Goal: Task Accomplishment & Management: Complete application form

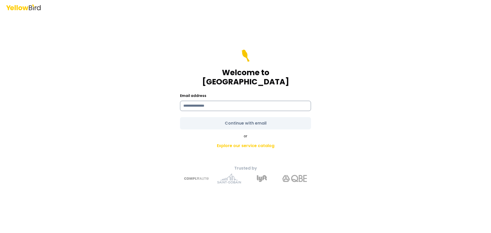
click at [213, 102] on input at bounding box center [245, 106] width 131 height 10
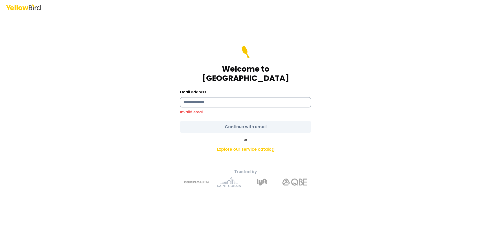
type input "**********"
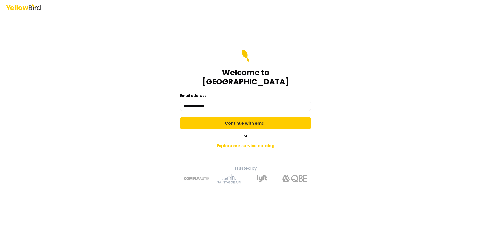
click at [261, 118] on form "**********" at bounding box center [245, 90] width 131 height 80
click at [261, 118] on button "Continue with email" at bounding box center [245, 123] width 131 height 12
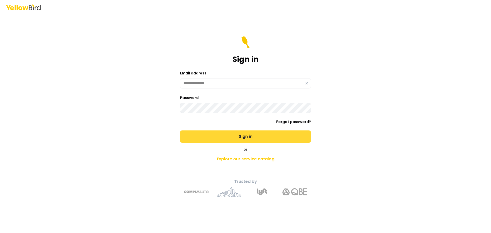
click at [249, 135] on button "Sign in" at bounding box center [245, 137] width 131 height 12
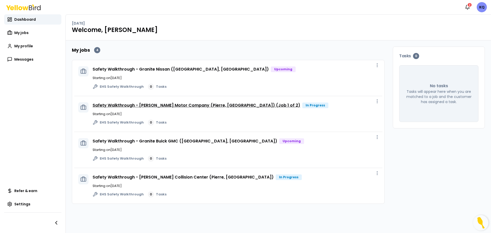
click at [216, 104] on link "Safety Walkthrough - Beck Motor Company (Pierre, SD) (Job 1 of 2)" at bounding box center [197, 105] width 208 height 6
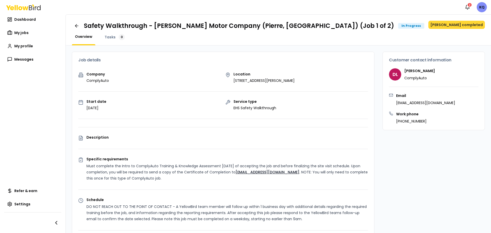
click at [457, 25] on button "Mark job completed" at bounding box center [457, 25] width 57 height 8
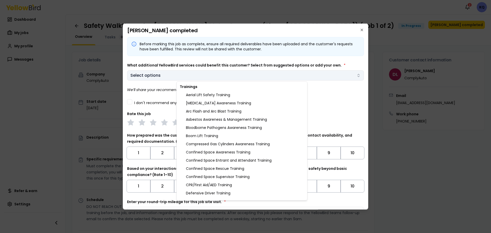
click at [180, 76] on body "Notifications 2 KQ Dashboard My jobs My profile Messages Refer & earn Settings …" at bounding box center [245, 116] width 491 height 233
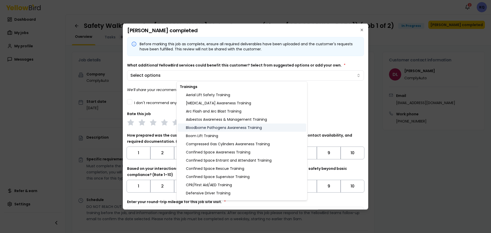
click at [228, 127] on div "Bloodborne Pathogens Awareness Training" at bounding box center [242, 128] width 128 height 8
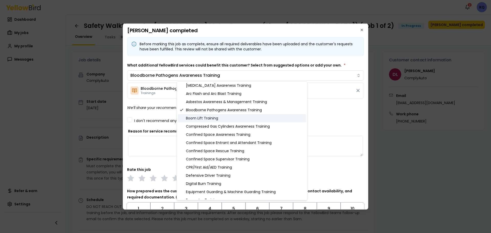
scroll to position [26, 0]
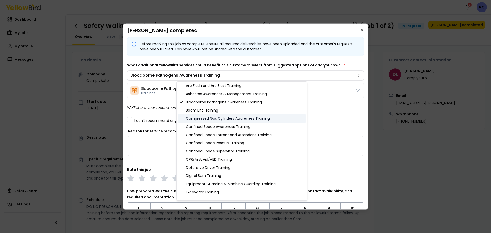
click at [244, 118] on div "Compressed Gas Cylinders Awareness Training" at bounding box center [242, 118] width 128 height 8
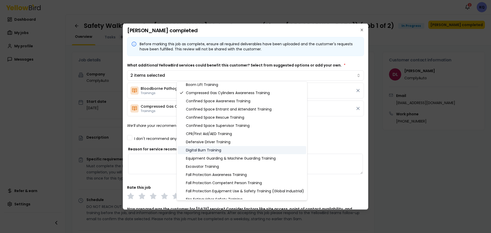
scroll to position [77, 0]
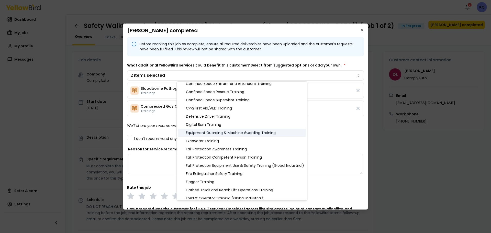
click at [223, 132] on div "Equipment Guarding & Machine Guarding Training" at bounding box center [242, 133] width 128 height 8
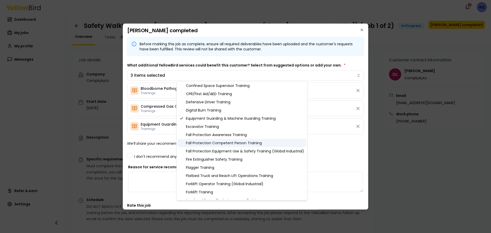
scroll to position [102, 0]
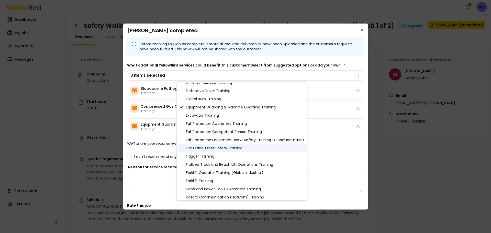
click at [216, 149] on div "Fire Extinguisher Safety Training" at bounding box center [242, 148] width 128 height 8
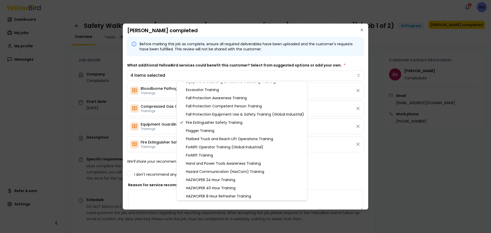
scroll to position [154, 0]
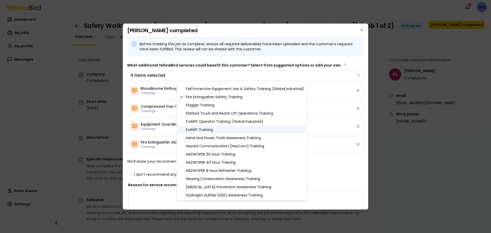
click at [200, 130] on div "Forklift Training" at bounding box center [242, 130] width 128 height 8
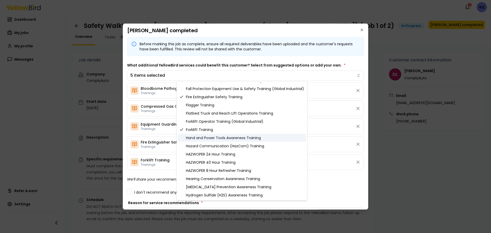
click at [203, 138] on div "Hand and Power Tools Awareness Training" at bounding box center [242, 138] width 128 height 8
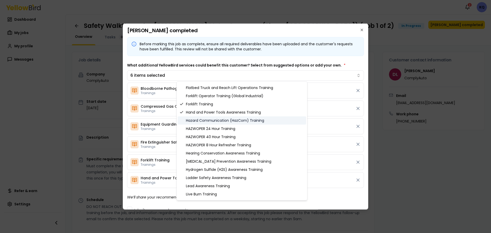
click at [209, 121] on div "Hazard Communication (HazCom) Training" at bounding box center [242, 120] width 128 height 8
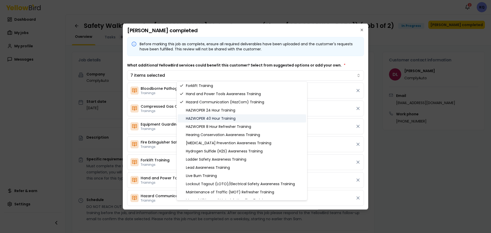
scroll to position [205, 0]
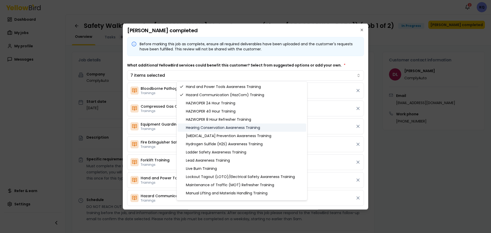
click at [209, 127] on div "Hearing Conservation Awareness Training" at bounding box center [242, 128] width 128 height 8
click at [212, 134] on div "Heat Illness Prevention Awareness Training" at bounding box center [242, 136] width 128 height 8
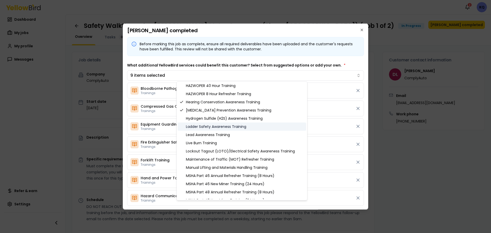
click at [212, 125] on div "Ladder Safety Awareness Training" at bounding box center [242, 127] width 128 height 8
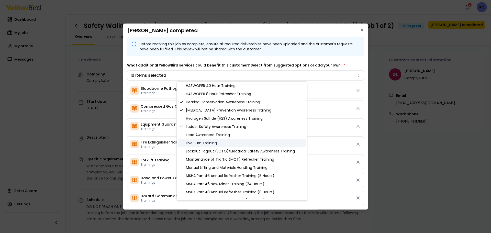
scroll to position [256, 0]
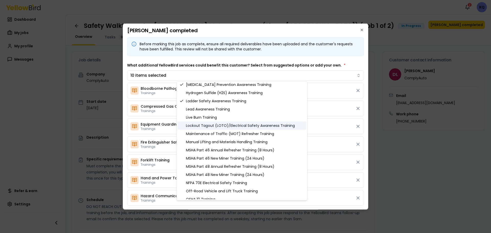
click at [210, 126] on div "Lockout Tagout (LOTO)/Electrical Safety Awareness Training" at bounding box center [242, 126] width 128 height 8
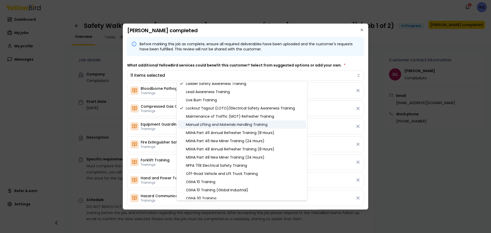
scroll to position [282, 0]
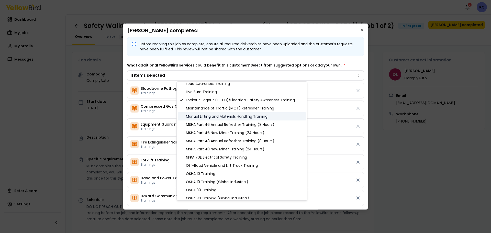
click at [212, 120] on div "Manual Lifting and Materials Handling Training" at bounding box center [242, 116] width 128 height 8
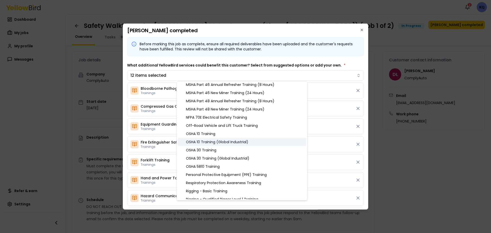
scroll to position [333, 0]
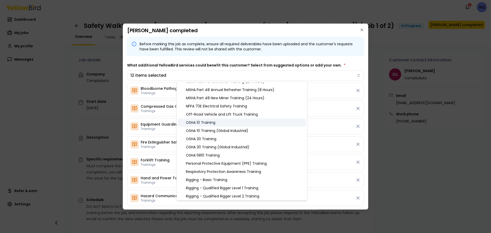
click at [211, 122] on div "OSHA 10 Training" at bounding box center [242, 122] width 128 height 8
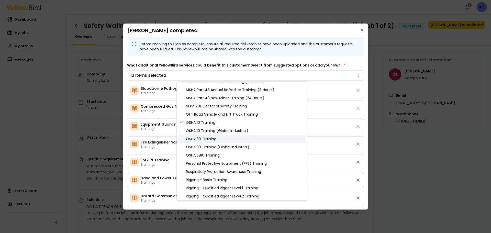
click at [206, 139] on div "OSHA 30 Training" at bounding box center [242, 139] width 128 height 8
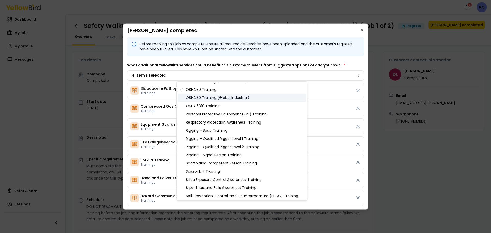
scroll to position [384, 0]
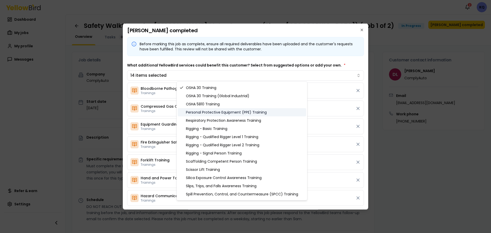
click at [249, 112] on div "Personal Protective Equipment (PPE) Training" at bounding box center [242, 112] width 128 height 8
click at [246, 120] on div "Respiratory Protection Awareness Training" at bounding box center [242, 120] width 128 height 8
click at [209, 128] on div "Rigging - Basic Training" at bounding box center [242, 129] width 128 height 8
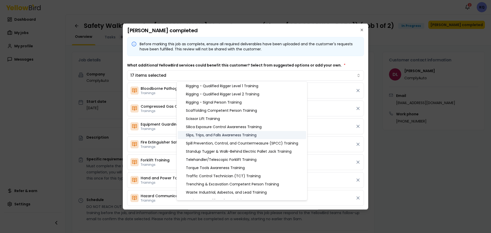
scroll to position [435, 0]
click at [210, 119] on div "Scissor Lift Training" at bounding box center [242, 118] width 128 height 8
click at [222, 134] on div "Slips, Trips, and Falls Awareness Training" at bounding box center [242, 135] width 128 height 8
click at [233, 142] on div "Spill Prevention, Control, and Countermeasure (SPCC) Training" at bounding box center [242, 143] width 128 height 8
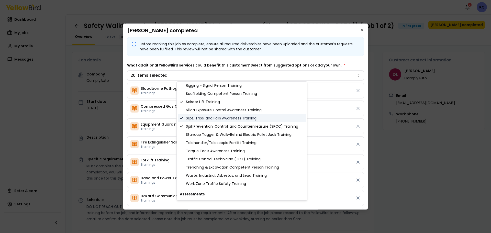
scroll to position [461, 0]
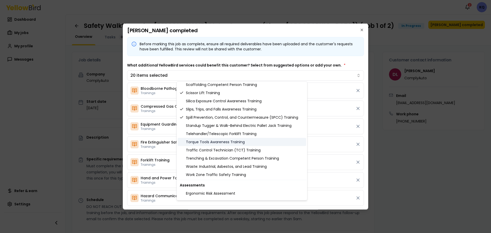
click at [219, 143] on div "Torque Tools Awareness Training" at bounding box center [242, 142] width 128 height 8
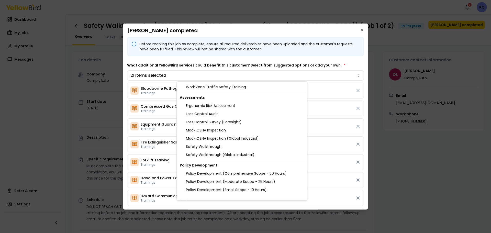
scroll to position [562, 0]
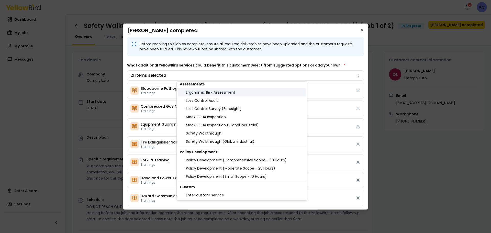
click at [226, 94] on div "Ergonomic Risk Assessment" at bounding box center [242, 92] width 128 height 8
click at [210, 132] on div "Safety Walkthrough" at bounding box center [242, 133] width 128 height 8
click at [218, 161] on div "Policy Development (Comprehensive Scope - 50 Hours)" at bounding box center [242, 160] width 128 height 8
drag, startPoint x: 314, startPoint y: 34, endPoint x: 309, endPoint y: 41, distance: 8.4
click at [314, 34] on body "Notifications 2 KQ Dashboard My jobs My profile Messages Refer & earn Settings …" at bounding box center [245, 116] width 491 height 233
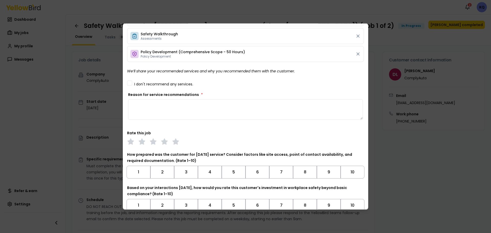
scroll to position [500, 0]
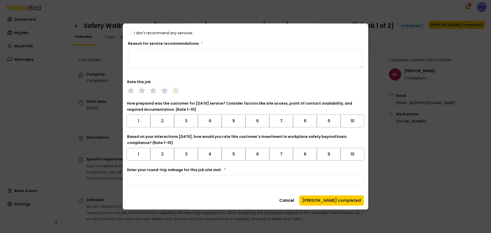
click at [178, 91] on icon at bounding box center [175, 90] width 7 height 7
click at [353, 124] on button "10" at bounding box center [353, 120] width 24 height 13
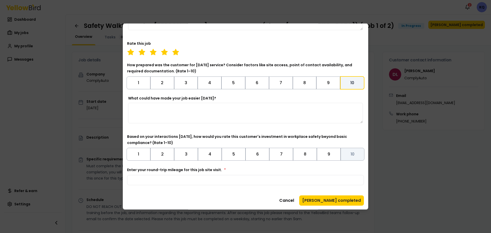
click at [355, 153] on button "10" at bounding box center [353, 154] width 24 height 13
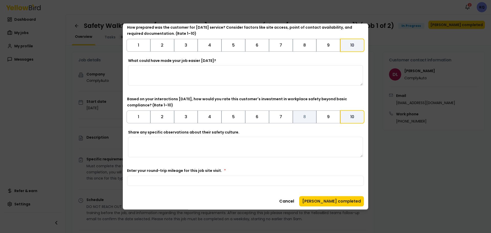
scroll to position [577, 0]
click at [180, 177] on input "Enter your round-trip mileage for this job site visit. *" at bounding box center [245, 180] width 237 height 10
type input "***"
click at [172, 145] on textarea "Share any specific observations about their safety culture." at bounding box center [245, 146] width 235 height 20
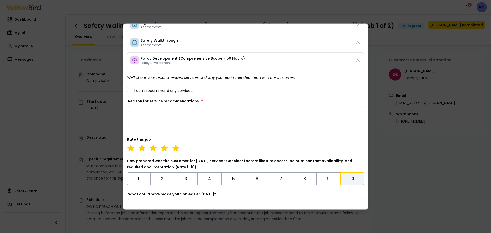
scroll to position [423, 0]
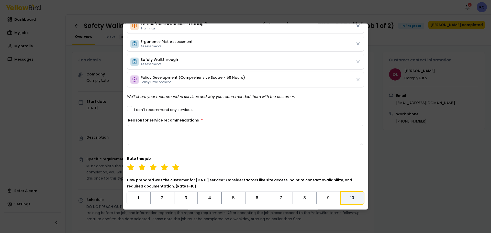
click at [170, 135] on textarea "Reason for service recommendations *" at bounding box center [245, 135] width 235 height 20
paste textarea "**********"
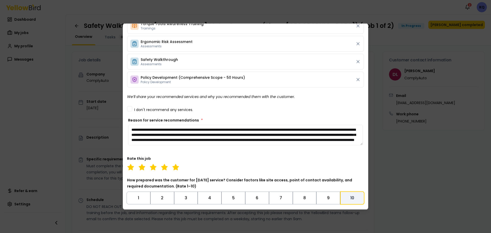
scroll to position [34, 0]
click at [131, 128] on textarea "**********" at bounding box center [243, 135] width 231 height 20
paste textarea "**********"
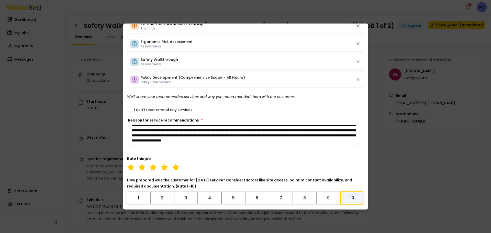
scroll to position [33, 0]
type textarea "**********"
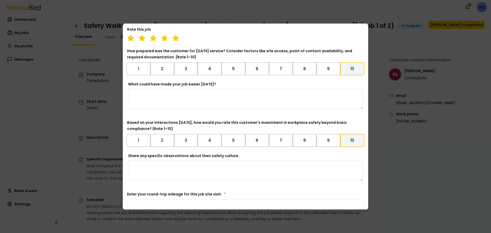
scroll to position [500, 0]
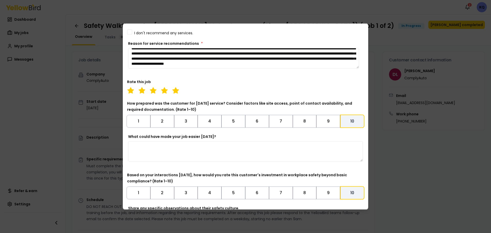
drag, startPoint x: 172, startPoint y: 150, endPoint x: 177, endPoint y: 132, distance: 18.0
click at [172, 150] on textarea "What could have made your job easier today?" at bounding box center [245, 151] width 235 height 20
click at [191, 152] on textarea "What could have made your job easier today?" at bounding box center [245, 151] width 235 height 20
paste textarea "**********"
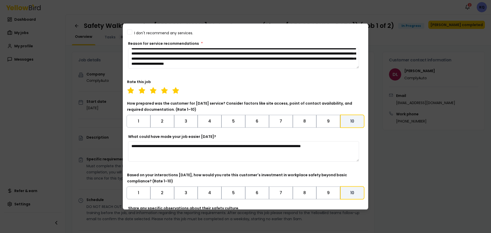
click at [169, 156] on textarea "**********" at bounding box center [243, 151] width 231 height 20
paste textarea "**********"
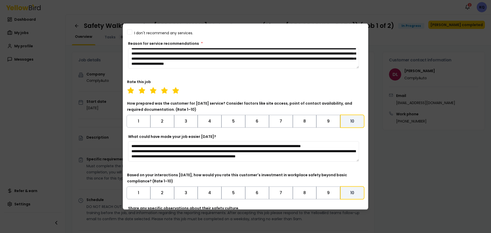
scroll to position [0, 0]
drag, startPoint x: 194, startPoint y: 150, endPoint x: 122, endPoint y: 147, distance: 71.5
click at [122, 147] on body "Notifications 2 KQ Dashboard My jobs My profile Messages Refer & earn Settings …" at bounding box center [245, 116] width 491 height 233
click at [180, 159] on textarea "**********" at bounding box center [243, 151] width 231 height 20
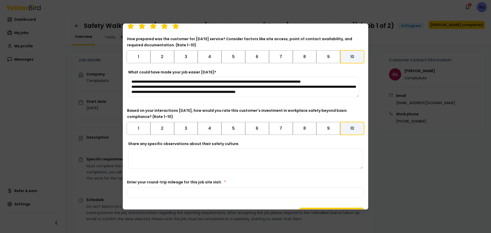
scroll to position [577, 0]
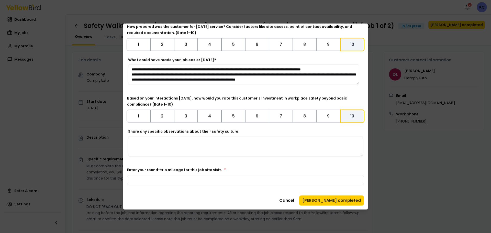
type textarea "**********"
click at [157, 138] on textarea "Share any specific observations about their safety culture." at bounding box center [245, 146] width 235 height 20
paste textarea "**********"
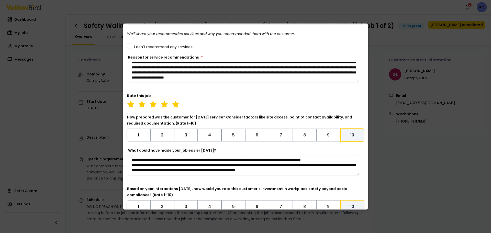
scroll to position [486, 0]
type textarea "**********"
click at [158, 75] on textarea "Reason for service recommendations *" at bounding box center [243, 71] width 231 height 20
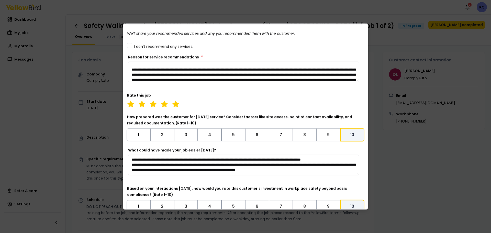
scroll to position [0, 0]
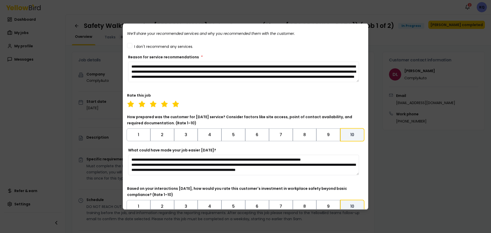
drag, startPoint x: 131, startPoint y: 65, endPoint x: 260, endPoint y: 67, distance: 128.5
click at [260, 67] on textarea "Reason for service recommendations *" at bounding box center [243, 71] width 231 height 20
click at [189, 70] on textarea "Reason for service recommendations *" at bounding box center [243, 71] width 231 height 20
click at [211, 77] on textarea "Reason for service recommendations *" at bounding box center [243, 71] width 231 height 20
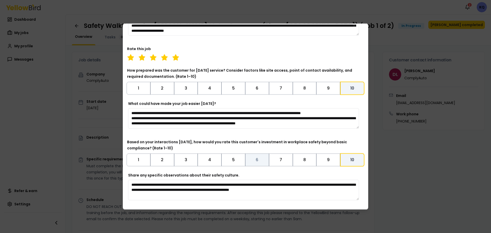
scroll to position [577, 0]
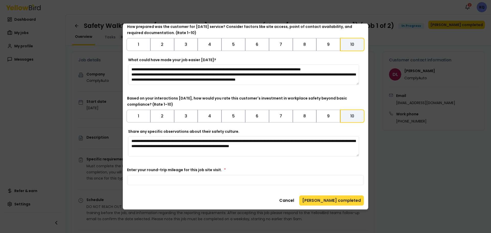
click at [348, 200] on button "Mark job completed" at bounding box center [331, 200] width 65 height 10
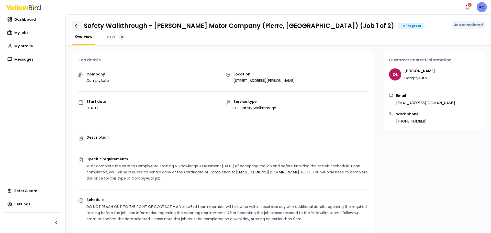
click at [77, 26] on icon at bounding box center [76, 26] width 3 height 0
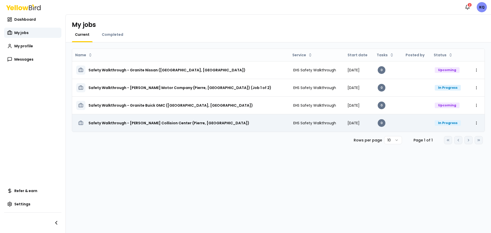
click at [143, 124] on h3 "Safety Walkthrough - Beck Collision Center (Pierre, SD)" at bounding box center [169, 122] width 161 height 9
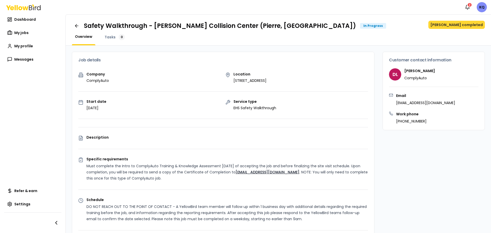
click at [458, 26] on button "Mark job completed" at bounding box center [457, 25] width 57 height 8
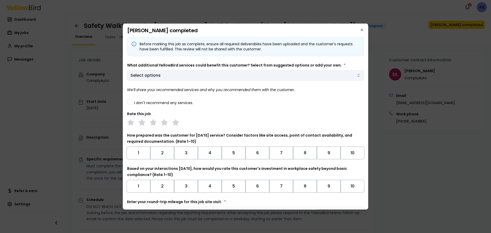
click at [173, 74] on body "Notifications 2 KQ Dashboard My jobs My profile Messages Refer & earn Settings …" at bounding box center [245, 116] width 491 height 233
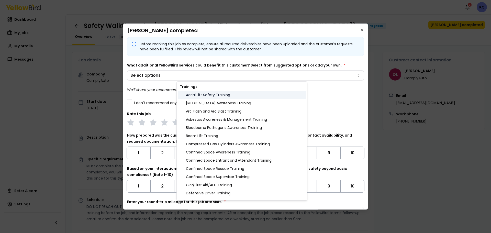
click at [203, 97] on div "Aerial Lift Safety Training" at bounding box center [242, 95] width 128 height 8
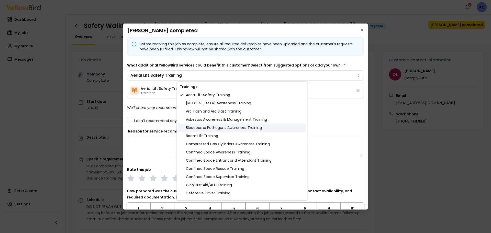
click at [204, 130] on div "Bloodborne Pathogens Awareness Training" at bounding box center [242, 128] width 128 height 8
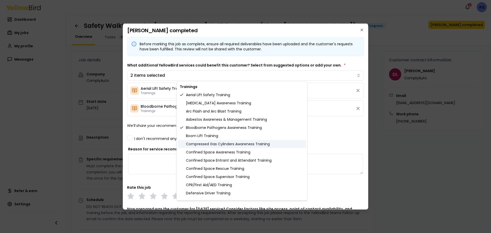
click at [205, 145] on div "Compressed Gas Cylinders Awareness Training" at bounding box center [242, 144] width 128 height 8
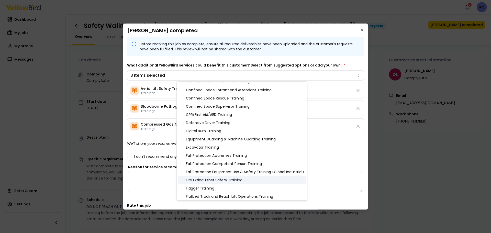
scroll to position [102, 0]
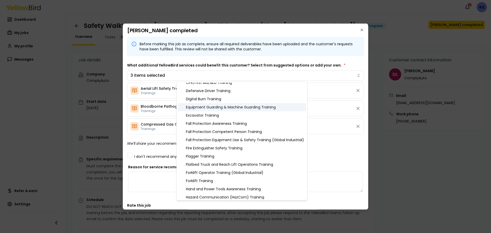
click at [204, 107] on div "Equipment Guarding & Machine Guarding Training" at bounding box center [242, 107] width 128 height 8
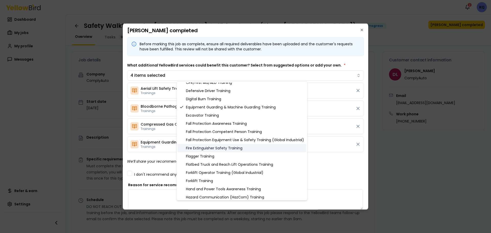
click at [211, 150] on div "Fire Extinguisher Safety Training" at bounding box center [242, 148] width 128 height 8
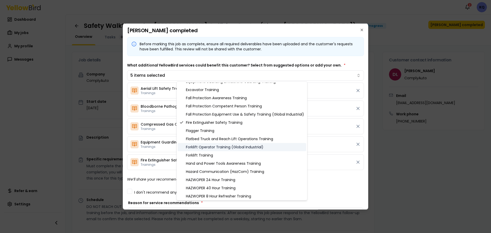
scroll to position [154, 0]
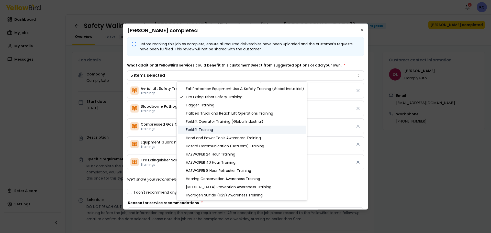
click at [209, 132] on div "Forklift Training" at bounding box center [242, 130] width 128 height 8
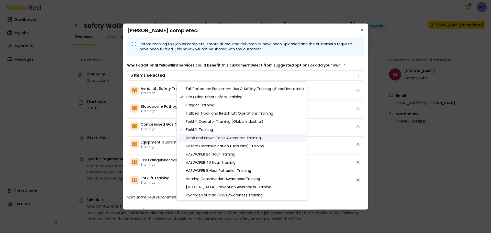
click at [219, 138] on div "Hand and Power Tools Awareness Training" at bounding box center [242, 138] width 128 height 8
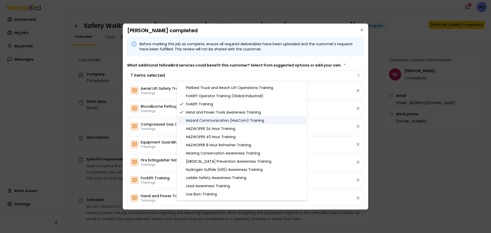
click at [223, 121] on div "Hazard Communication (HazCom) Training" at bounding box center [242, 120] width 128 height 8
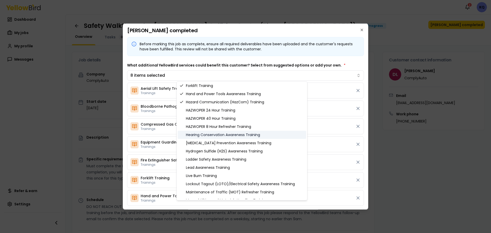
scroll to position [205, 0]
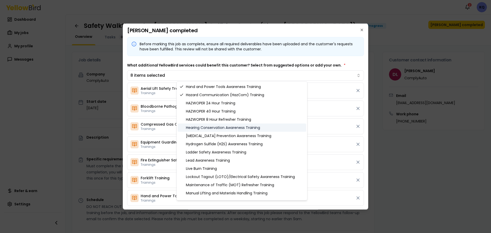
click at [226, 128] on div "Hearing Conservation Awareness Training" at bounding box center [242, 128] width 128 height 8
click at [226, 136] on div "Heat Illness Prevention Awareness Training" at bounding box center [242, 136] width 128 height 8
click at [221, 152] on div "Ladder Safety Awareness Training" at bounding box center [242, 152] width 128 height 8
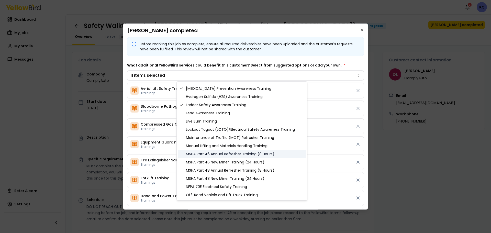
scroll to position [256, 0]
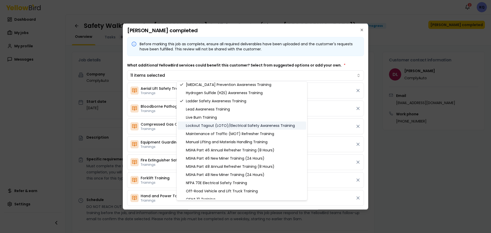
click at [209, 128] on div "Lockout Tagout (LOTO)/Electrical Safety Awareness Training" at bounding box center [242, 126] width 128 height 8
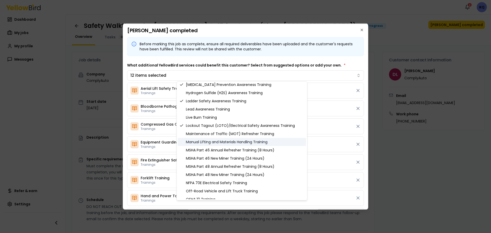
click at [212, 143] on div "Manual Lifting and Materials Handling Training" at bounding box center [242, 142] width 128 height 8
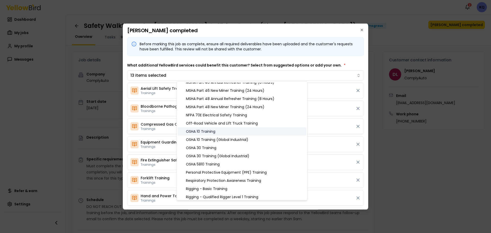
scroll to position [333, 0]
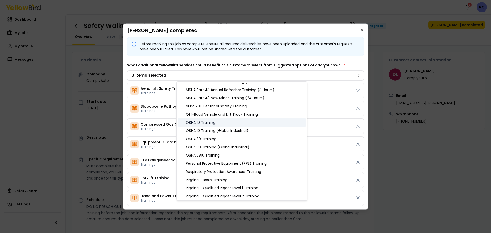
click at [200, 121] on div "OSHA 10 Training" at bounding box center [242, 122] width 128 height 8
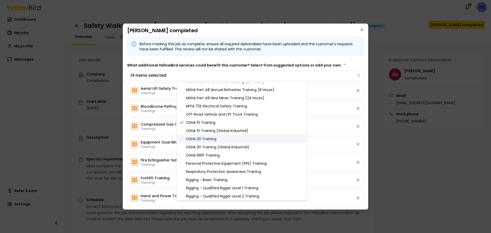
click at [208, 141] on div "OSHA 30 Training" at bounding box center [242, 139] width 128 height 8
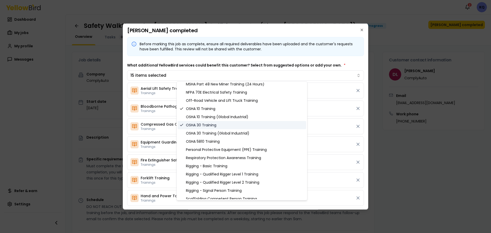
scroll to position [358, 0]
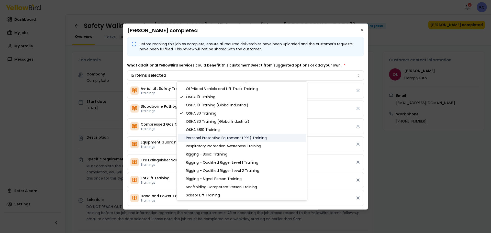
click at [213, 137] on div "Personal Protective Equipment (PPE) Training" at bounding box center [242, 138] width 128 height 8
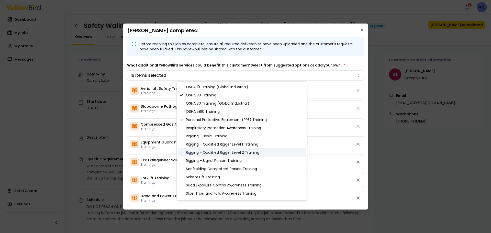
scroll to position [384, 0]
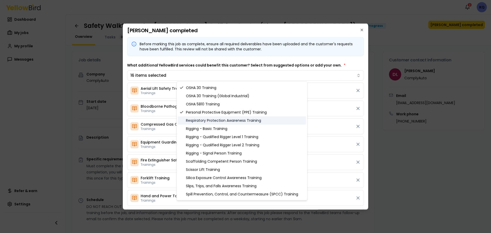
click at [207, 121] on div "Respiratory Protection Awareness Training" at bounding box center [242, 120] width 128 height 8
click at [210, 128] on div "Rigging - Basic Training" at bounding box center [242, 129] width 128 height 8
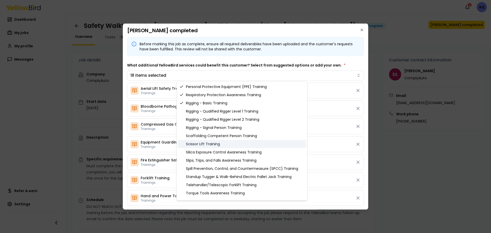
click at [209, 144] on div "Scissor Lift Training" at bounding box center [242, 144] width 128 height 8
click at [215, 160] on div "Slips, Trips, and Falls Awareness Training" at bounding box center [242, 160] width 128 height 8
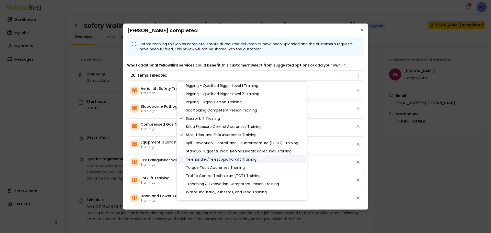
scroll to position [461, 0]
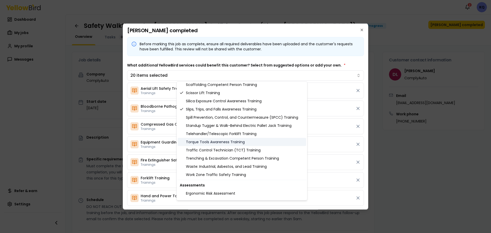
click at [227, 142] on div "Torque Tools Awareness Training" at bounding box center [242, 142] width 128 height 8
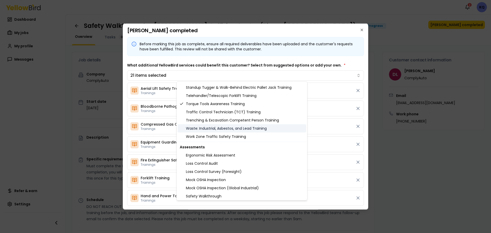
scroll to position [512, 0]
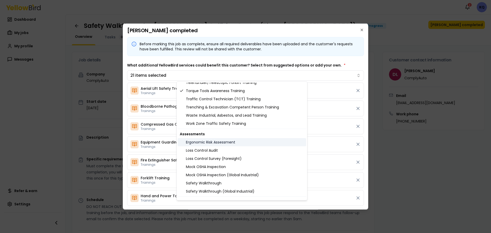
click at [212, 145] on div "Ergonomic Risk Assessment" at bounding box center [242, 142] width 128 height 8
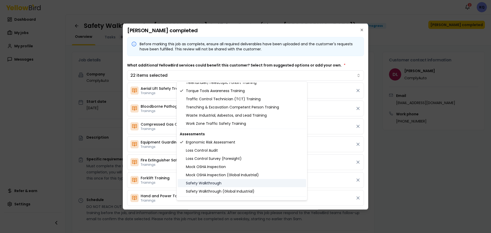
click at [208, 182] on div "Safety Walkthrough" at bounding box center [242, 183] width 128 height 8
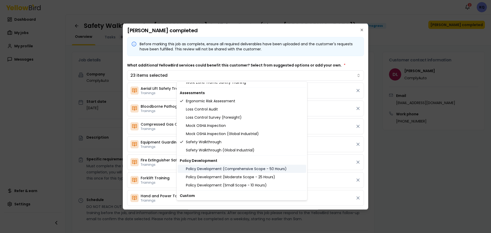
scroll to position [562, 0]
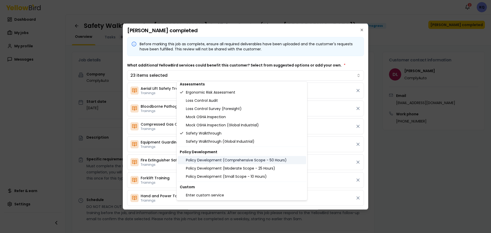
click at [247, 159] on div "Policy Development (Comprehensive Scope - 50 Hours)" at bounding box center [242, 160] width 128 height 8
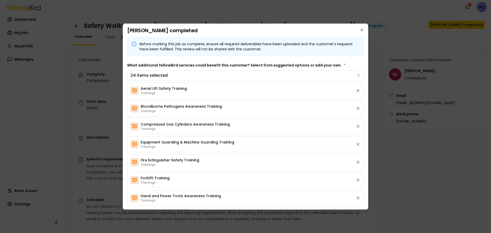
click at [366, 138] on body "Notifications 2 KQ Dashboard My jobs My profile Messages Refer & earn Settings …" at bounding box center [245, 116] width 491 height 233
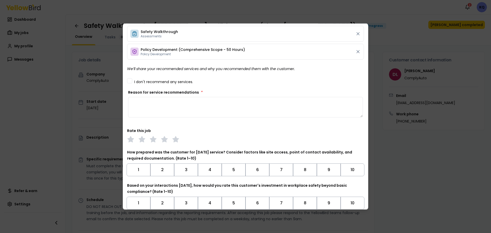
scroll to position [461, 0]
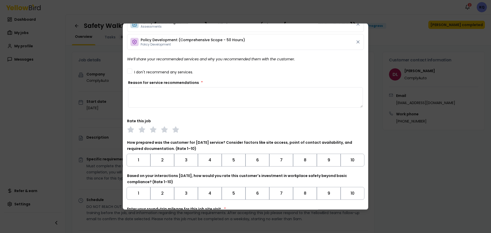
click at [157, 101] on textarea "Reason for service recommendations *" at bounding box center [245, 97] width 235 height 20
click at [154, 100] on textarea "Reason for service recommendations *" at bounding box center [245, 97] width 235 height 20
paste textarea "**********"
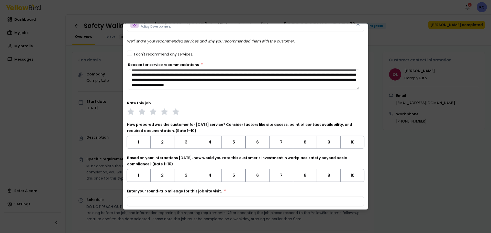
scroll to position [486, 0]
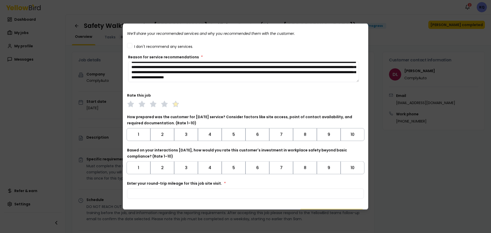
type textarea "**********"
click at [175, 105] on polygon at bounding box center [176, 104] width 6 height 6
click at [348, 136] on button "10" at bounding box center [353, 134] width 24 height 13
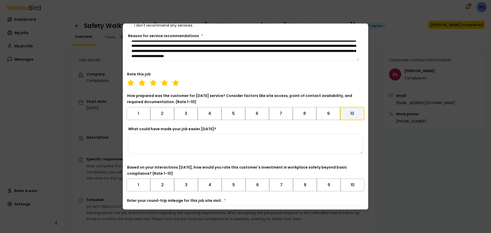
scroll to position [537, 0]
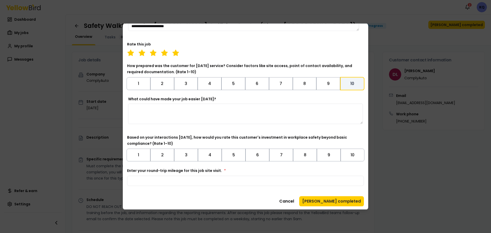
click at [143, 109] on textarea "What could have made your job easier today?" at bounding box center [245, 113] width 235 height 20
paste textarea "**********"
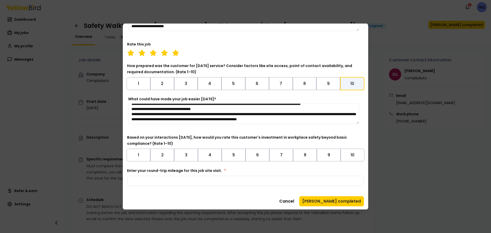
scroll to position [0, 0]
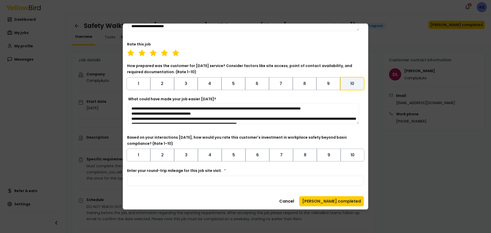
drag, startPoint x: 222, startPoint y: 120, endPoint x: 129, endPoint y: 117, distance: 93.4
click at [129, 117] on textarea "**********" at bounding box center [243, 113] width 231 height 20
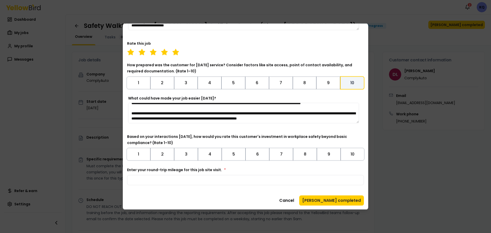
scroll to position [20, 0]
drag, startPoint x: 145, startPoint y: 110, endPoint x: 148, endPoint y: 118, distance: 8.8
click at [145, 110] on textarea "**********" at bounding box center [243, 113] width 231 height 20
click at [149, 121] on textarea "**********" at bounding box center [243, 113] width 231 height 20
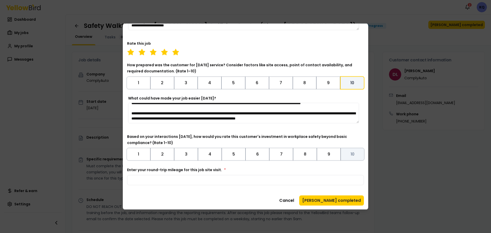
type textarea "**********"
click at [350, 155] on button "10" at bounding box center [353, 154] width 24 height 13
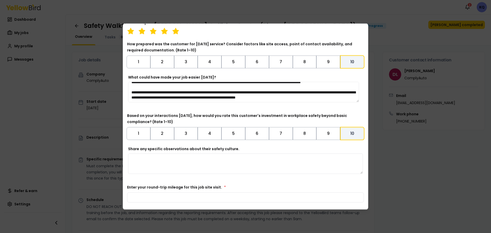
scroll to position [577, 0]
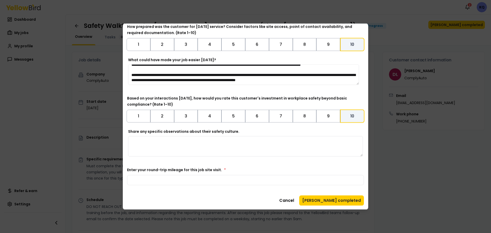
click at [176, 147] on textarea "Share any specific observations about their safety culture." at bounding box center [245, 146] width 235 height 20
paste textarea "**********"
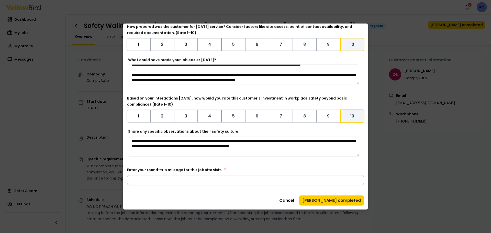
type textarea "**********"
click at [234, 183] on input "Enter your round-trip mileage for this job site visit. *" at bounding box center [245, 180] width 237 height 10
type input "*"
click at [331, 199] on button "Mark job completed" at bounding box center [331, 200] width 65 height 10
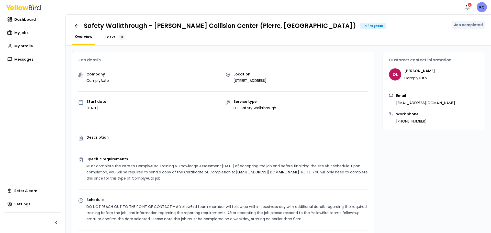
click at [112, 37] on span "Tasks" at bounding box center [110, 37] width 11 height 5
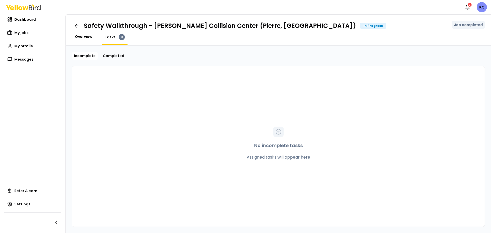
click at [85, 39] on span "Overview" at bounding box center [83, 36] width 17 height 5
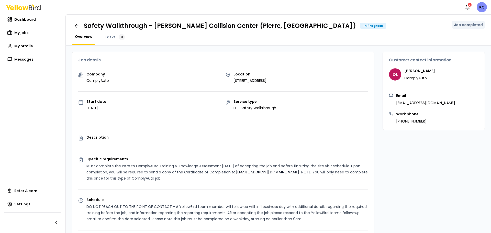
drag, startPoint x: 111, startPoint y: 37, endPoint x: 113, endPoint y: 50, distance: 13.6
click at [111, 37] on span "Tasks" at bounding box center [110, 37] width 11 height 5
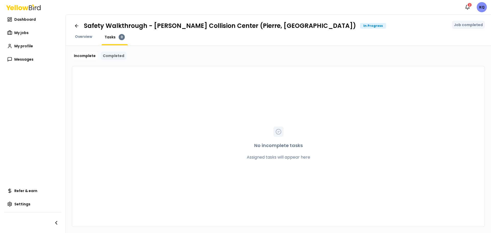
click at [116, 54] on link "Completed" at bounding box center [114, 56] width 26 height 8
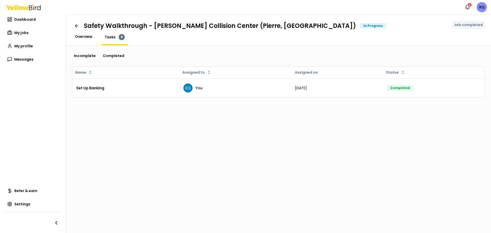
click at [81, 36] on span "Overview" at bounding box center [83, 36] width 17 height 5
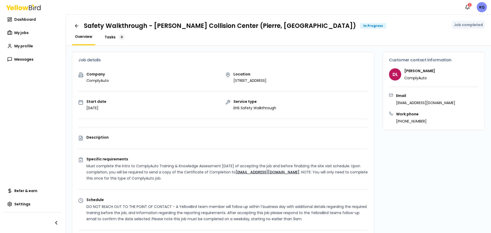
click at [112, 37] on span "Tasks" at bounding box center [110, 37] width 11 height 5
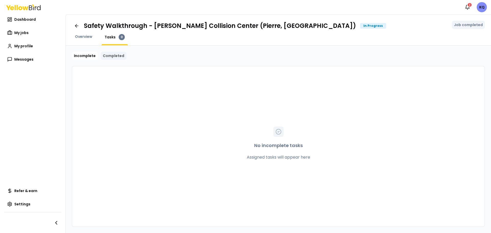
click at [119, 57] on link "Completed" at bounding box center [114, 56] width 26 height 8
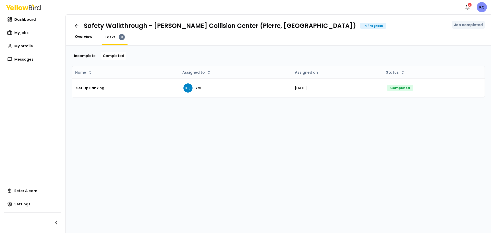
click at [77, 36] on span "Overview" at bounding box center [83, 36] width 17 height 5
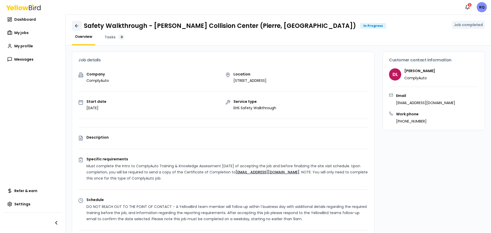
click at [76, 25] on icon at bounding box center [76, 25] width 2 height 3
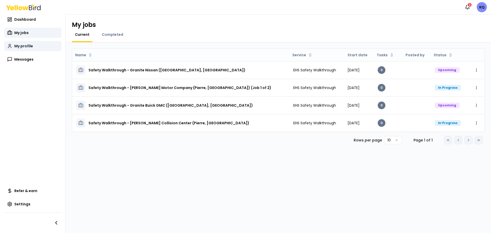
click at [30, 44] on span "My profile" at bounding box center [23, 46] width 19 height 5
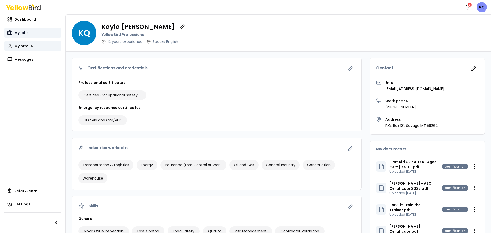
click at [31, 29] on link "My jobs" at bounding box center [32, 33] width 57 height 10
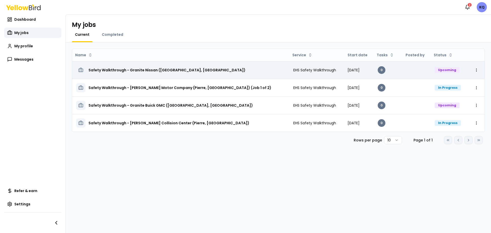
click at [440, 71] on div "Upcoming" at bounding box center [447, 70] width 25 height 6
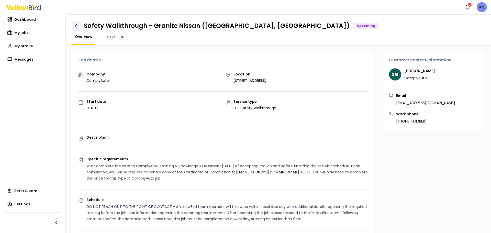
click at [77, 27] on icon at bounding box center [76, 25] width 2 height 3
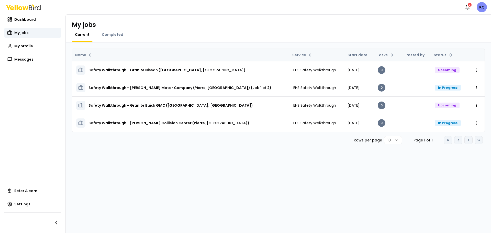
click at [344, 55] on th "Start date" at bounding box center [359, 55] width 30 height 12
click at [443, 56] on html "Notifications 2 KQ Dashboard My jobs My profile Messages Refer & earn Settings …" at bounding box center [245, 116] width 491 height 233
click at [434, 56] on html "Notifications 2 KQ Dashboard My jobs My profile Messages Refer & earn Settings …" at bounding box center [245, 116] width 491 height 233
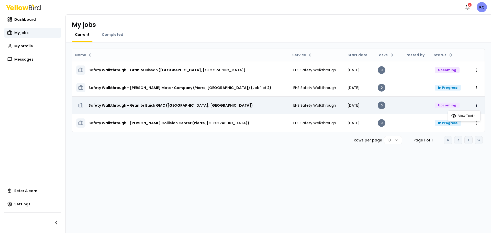
click at [477, 106] on html "Notifications 2 KQ Dashboard My jobs My profile Messages Refer & earn Settings …" at bounding box center [245, 116] width 491 height 233
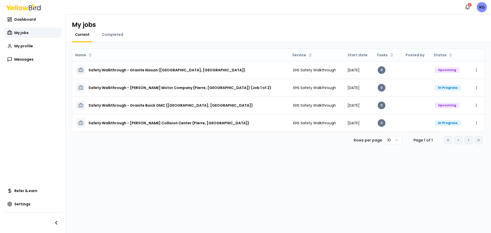
click at [477, 126] on html "Notifications 2 KQ Dashboard My jobs My profile Messages Refer & earn Settings …" at bounding box center [245, 116] width 491 height 233
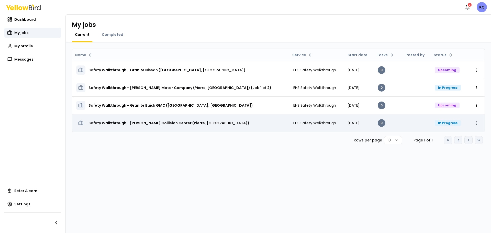
click at [476, 123] on html "Notifications 2 KQ Dashboard My jobs My profile Messages Refer & earn Settings …" at bounding box center [245, 116] width 491 height 233
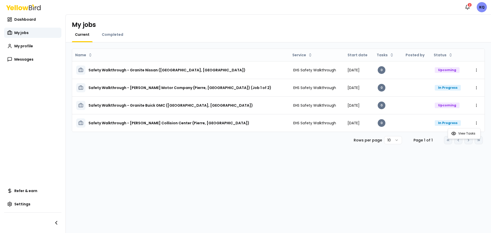
click at [133, 164] on html "Notifications 2 KQ Dashboard My jobs My profile Messages Refer & earn Settings …" at bounding box center [245, 116] width 491 height 233
click at [22, 59] on span "Messages" at bounding box center [23, 59] width 19 height 5
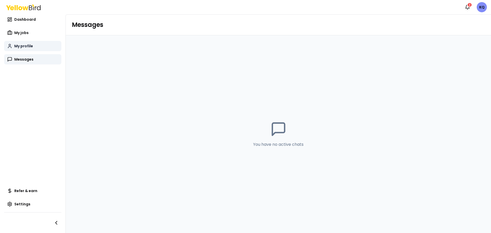
click at [25, 47] on span "My profile" at bounding box center [23, 46] width 19 height 5
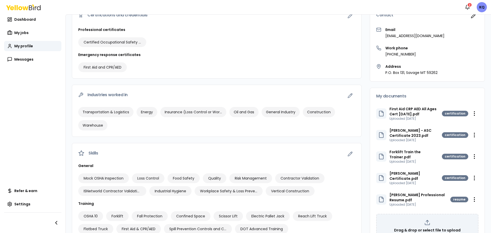
scroll to position [104, 0]
